Goal: Check status: Check status

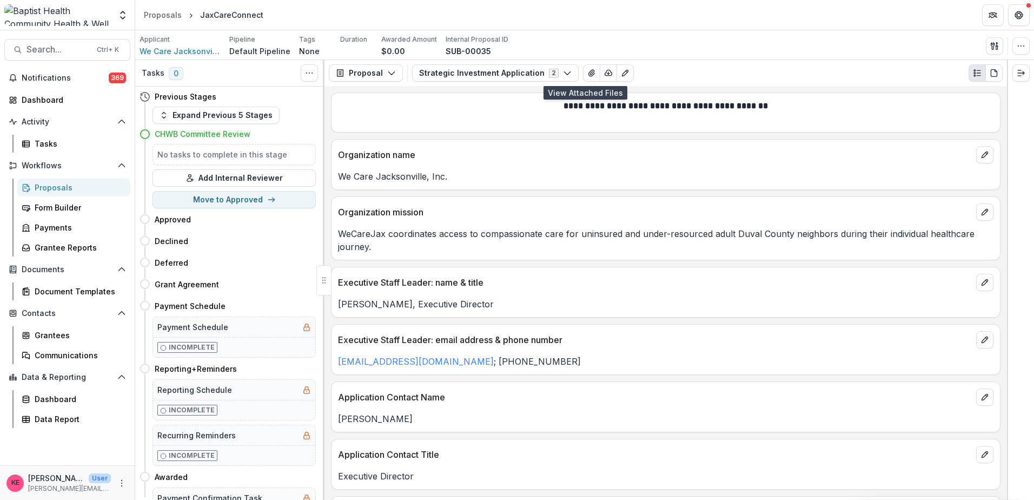
scroll to position [1531, 0]
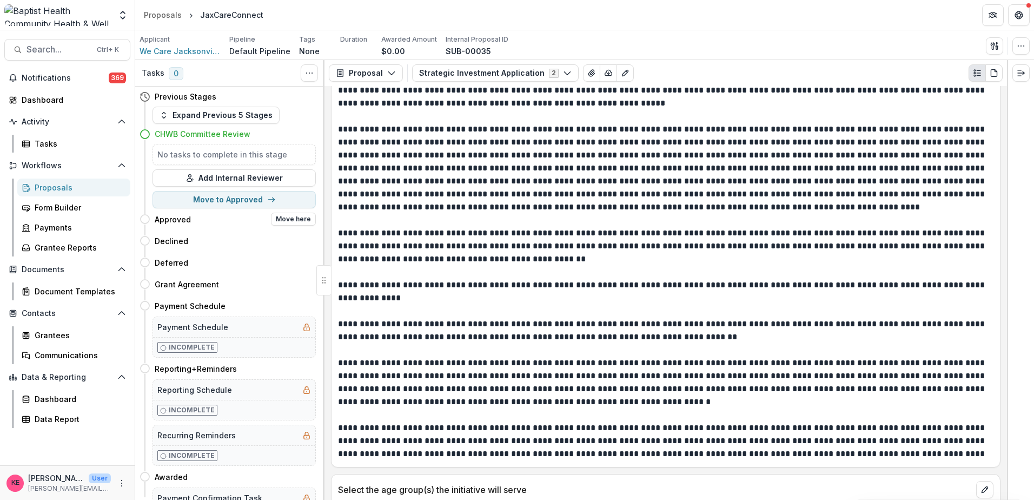
click at [174, 219] on h4 "Approved" at bounding box center [173, 219] width 36 height 11
click at [50, 98] on div "Dashboard" at bounding box center [72, 99] width 100 height 11
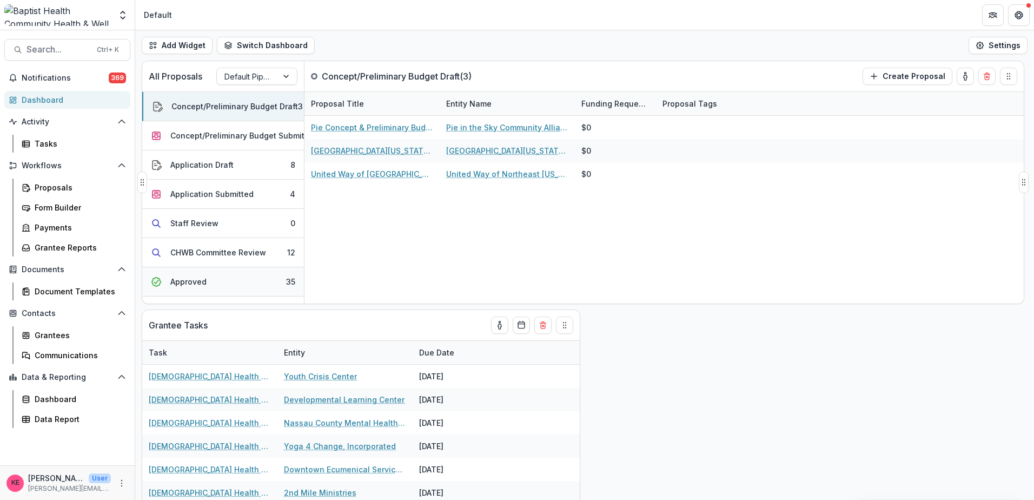
click at [223, 284] on button "Approved 35" at bounding box center [223, 281] width 162 height 29
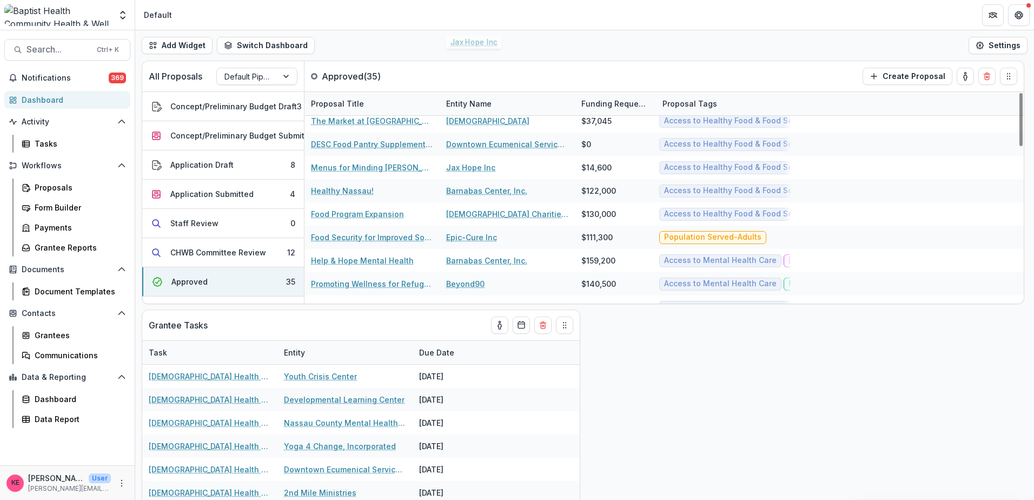
scroll to position [626, 0]
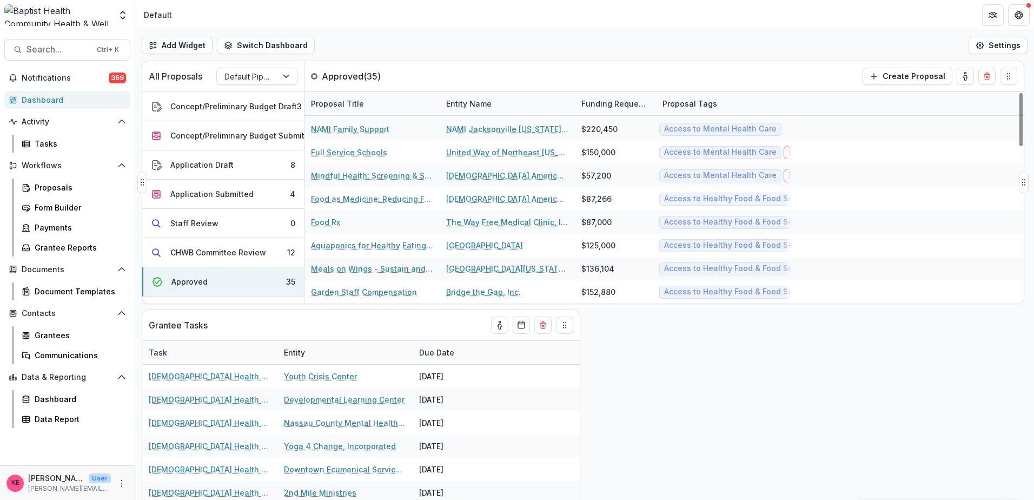
click at [474, 103] on div "Entity Name" at bounding box center [469, 103] width 58 height 11
click at [484, 158] on span "Sort Ascending" at bounding box center [471, 164] width 63 height 13
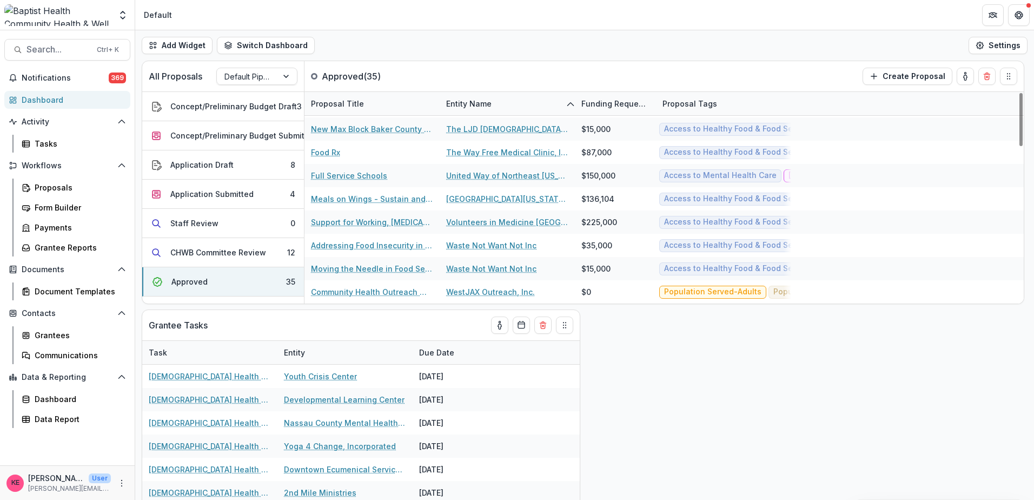
click at [497, 60] on div "Add Widget Switch Dashboard Default New Dashboard Settings" at bounding box center [584, 45] width 899 height 30
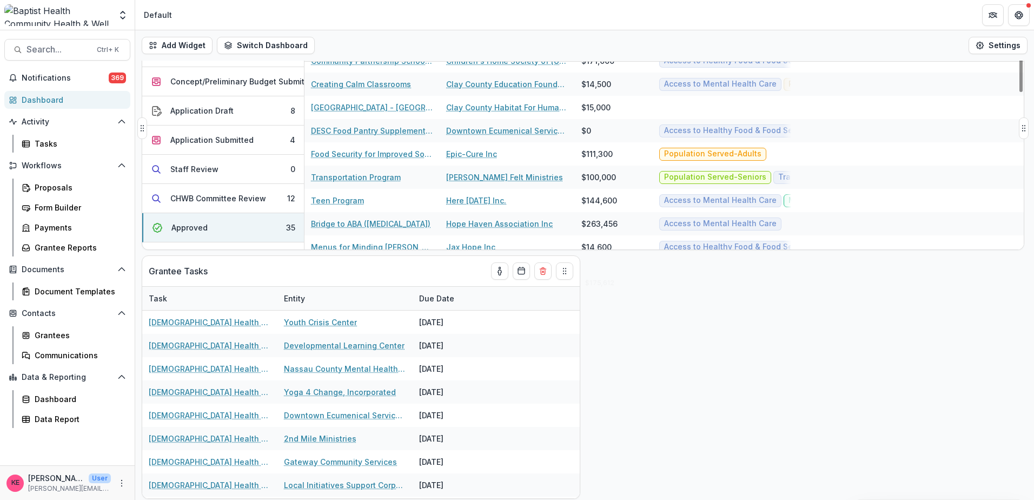
scroll to position [194, 0]
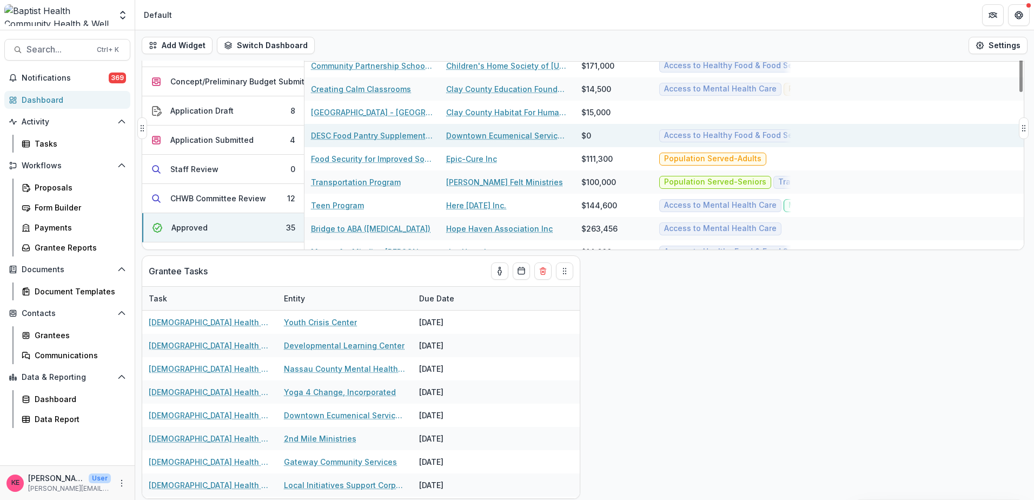
click at [381, 135] on link "DESC Food Pantry Supplementation" at bounding box center [372, 135] width 122 height 11
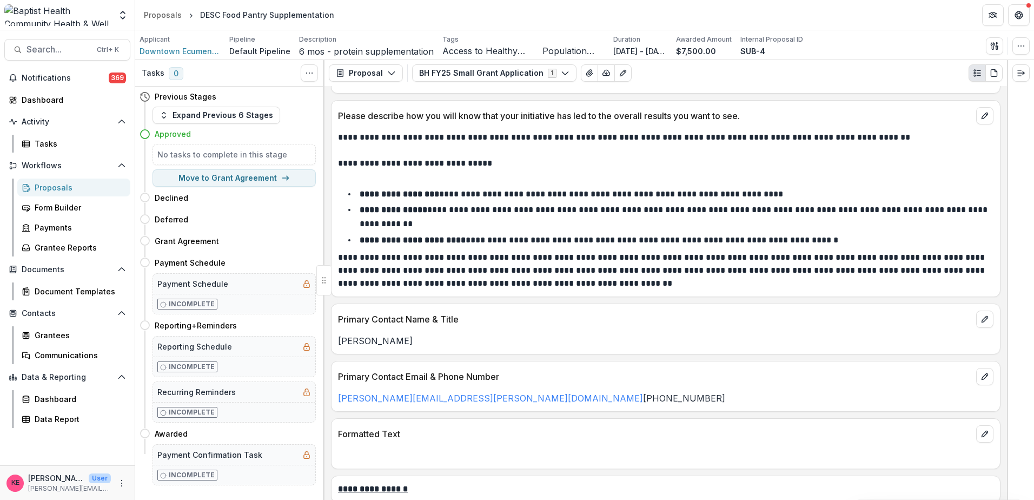
scroll to position [1784, 0]
